Goal: Find contact information: Find contact information

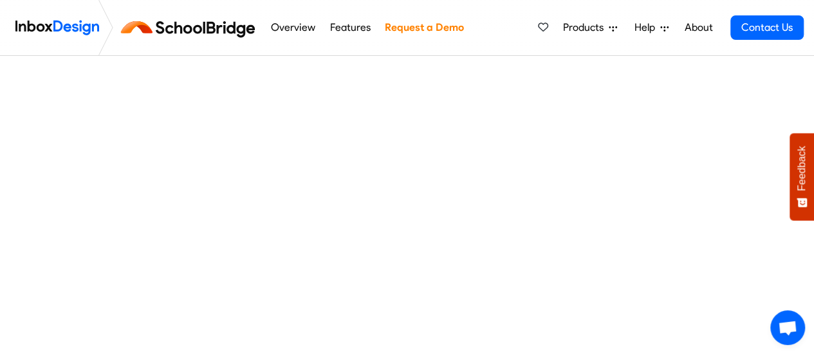
click at [343, 29] on link "Features" at bounding box center [350, 28] width 48 height 26
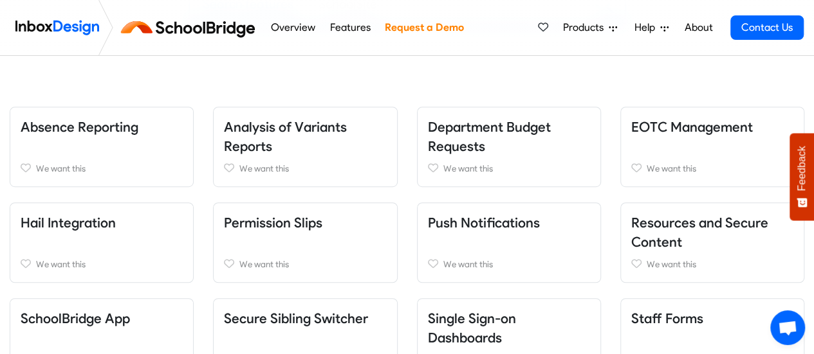
scroll to position [257, 0]
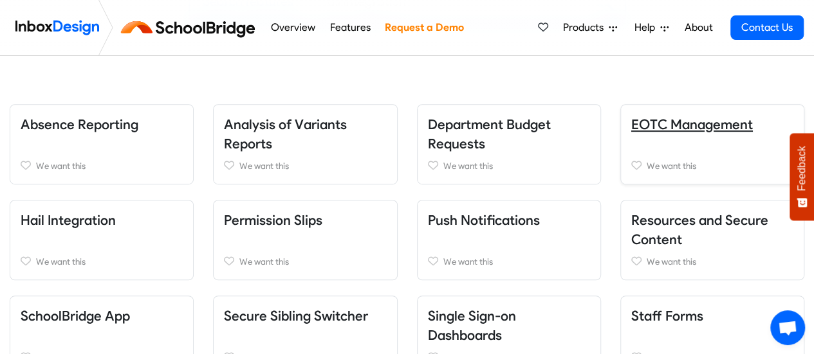
click at [664, 124] on link "EOTC Management" at bounding box center [692, 124] width 122 height 16
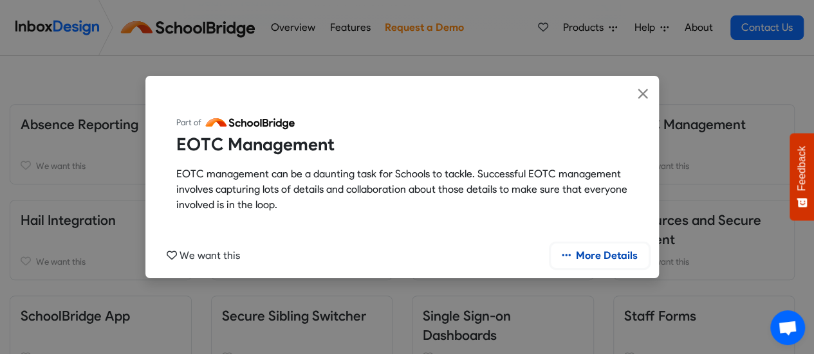
click at [606, 249] on link "More Details" at bounding box center [599, 256] width 98 height 24
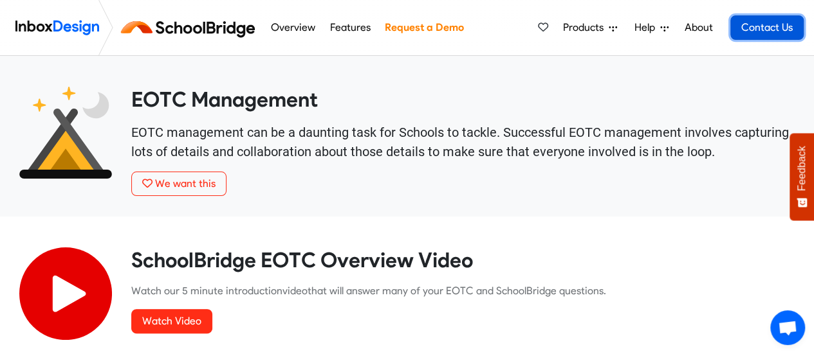
click at [760, 27] on link "Contact Us" at bounding box center [766, 27] width 73 height 24
